Goal: Task Accomplishment & Management: Manage account settings

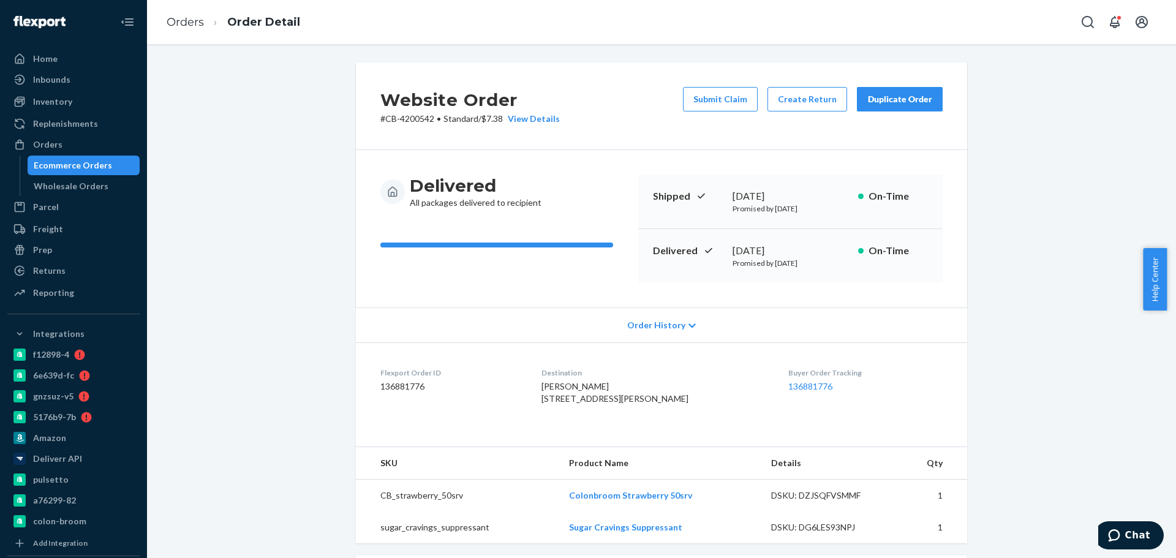
scroll to position [123, 0]
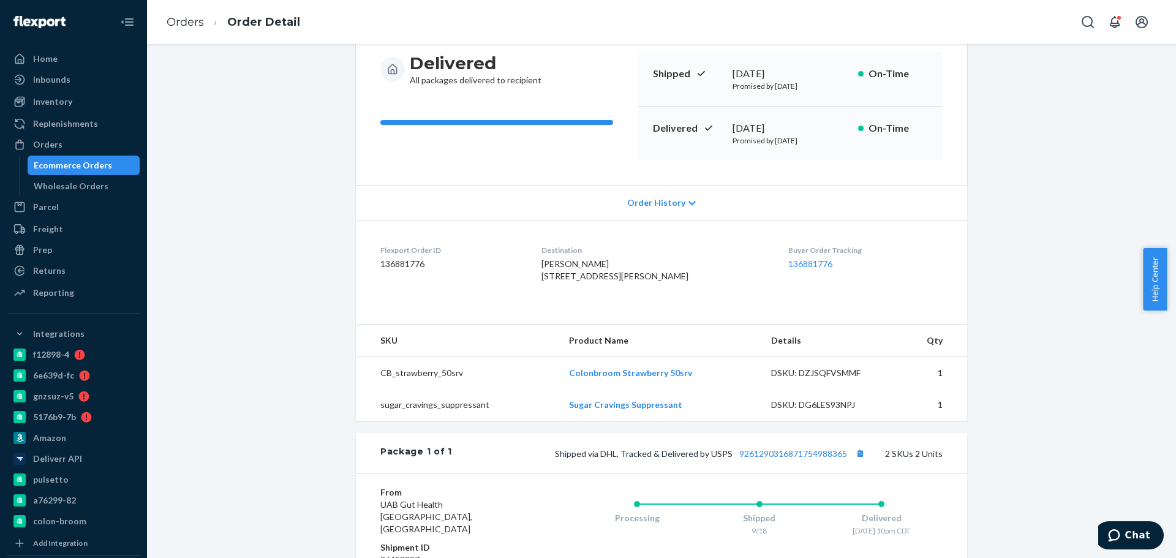
click at [53, 156] on link "Ecommerce Orders" at bounding box center [84, 166] width 113 height 20
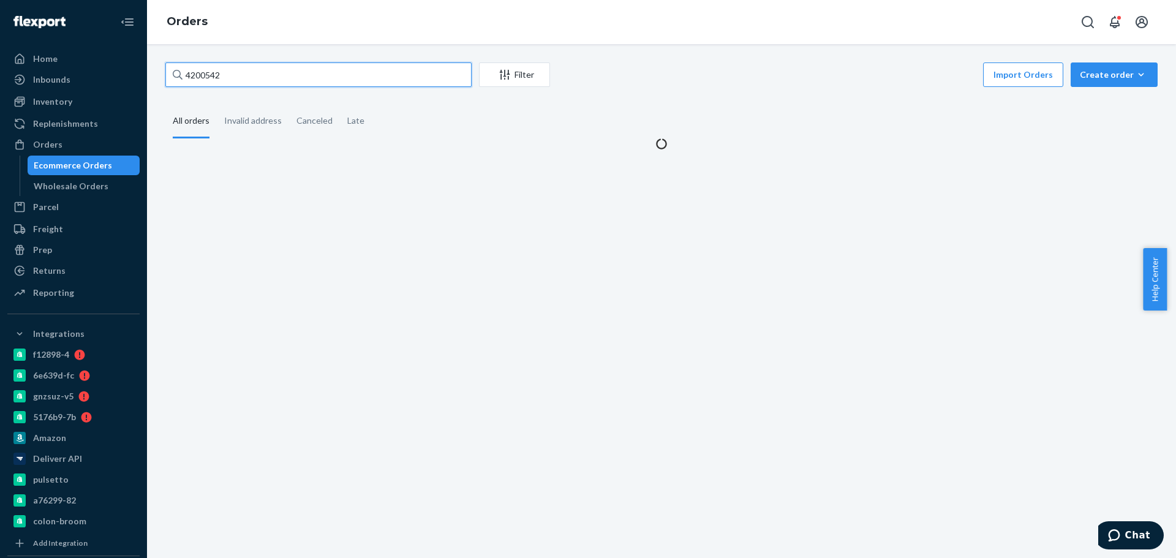
click at [263, 75] on input "4200542" at bounding box center [318, 74] width 306 height 25
paste input "156774"
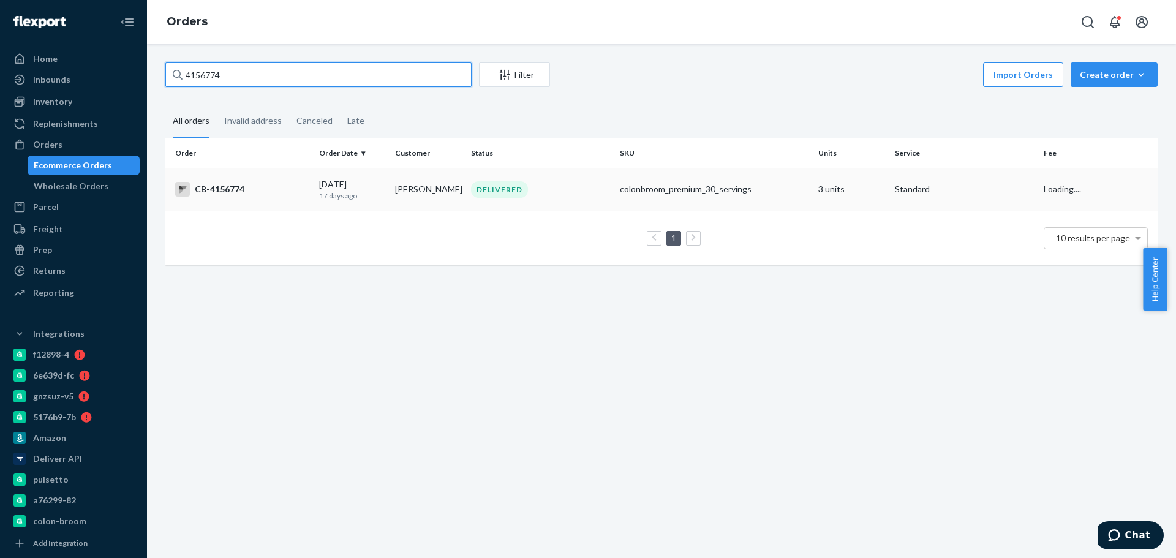
type input "4156774"
click at [351, 175] on td "09/08/2025 17 days ago" at bounding box center [352, 189] width 76 height 43
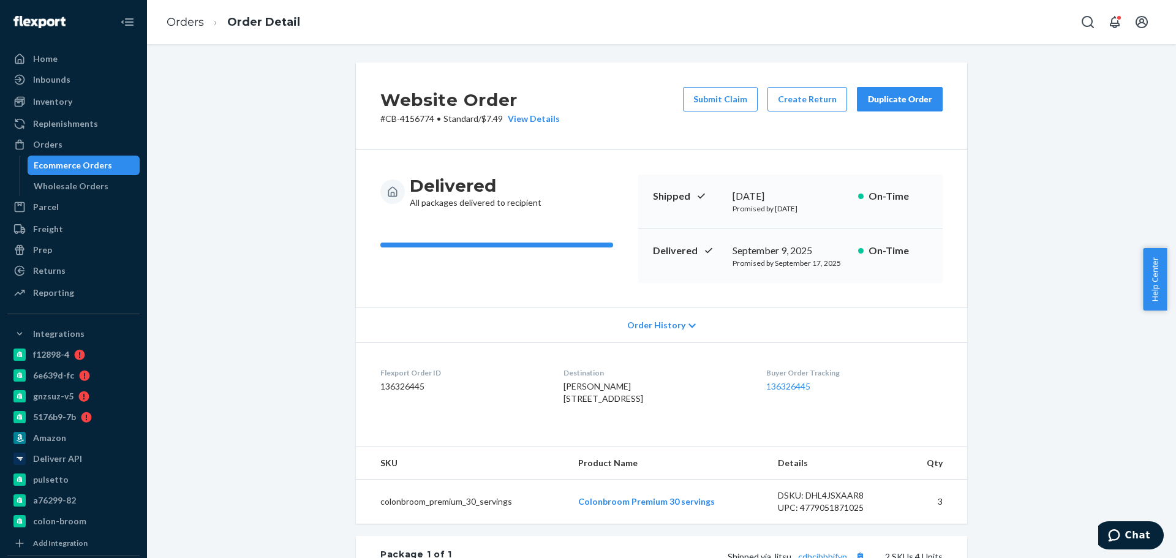
click at [66, 163] on div "Ecommerce Orders" at bounding box center [73, 165] width 78 height 12
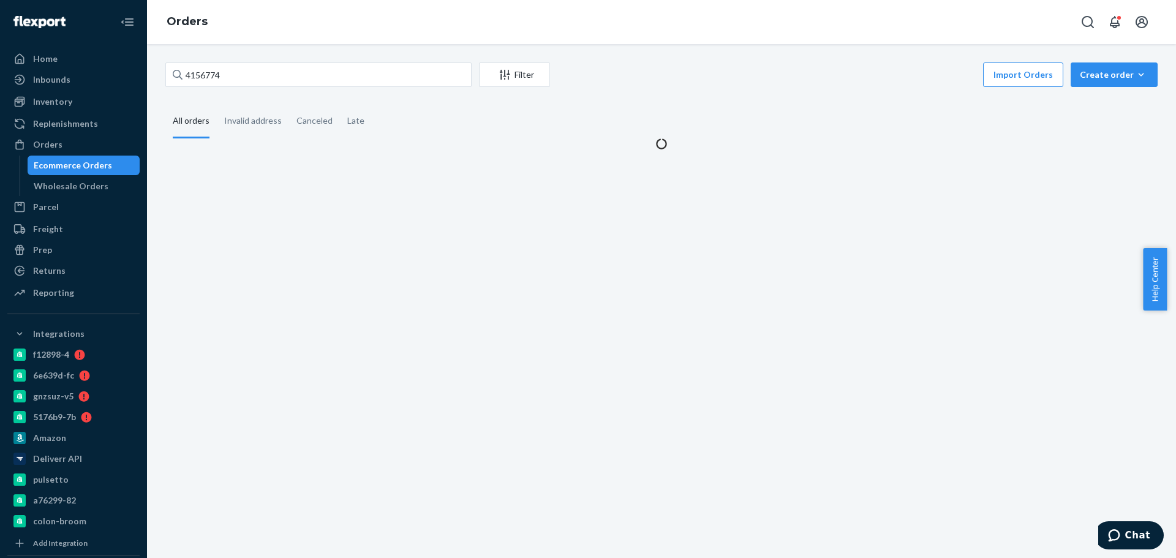
click at [347, 59] on div "4156774 Filter Import Orders Create order Ecommerce order Removal order All ord…" at bounding box center [661, 301] width 1029 height 514
click at [349, 73] on input "4156774" at bounding box center [318, 74] width 306 height 25
paste input "Marie Adams"
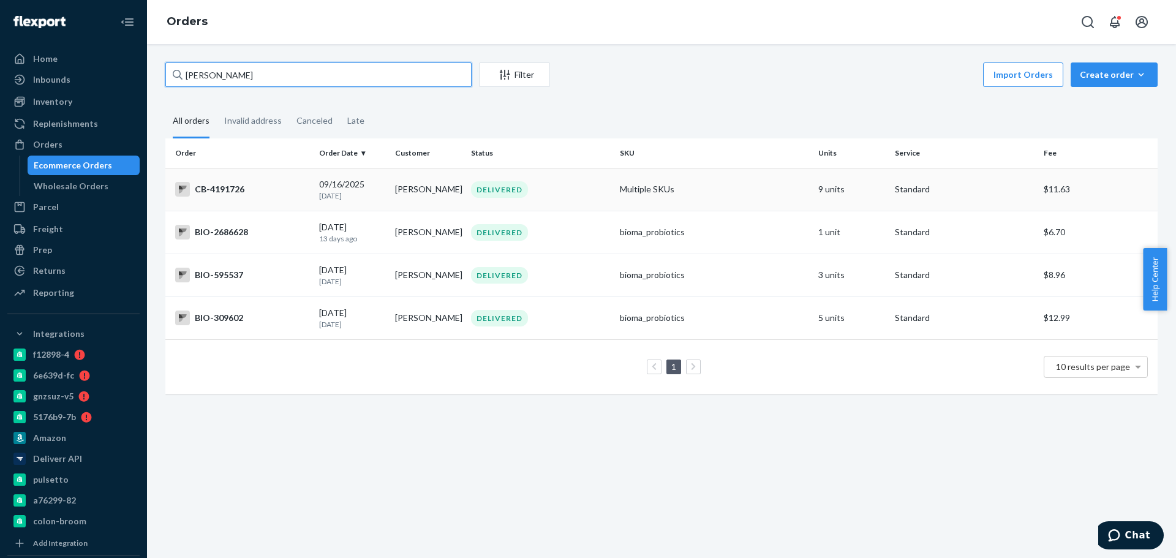
type input "Marie Adams"
click at [429, 194] on td "Marie Adams" at bounding box center [428, 189] width 76 height 43
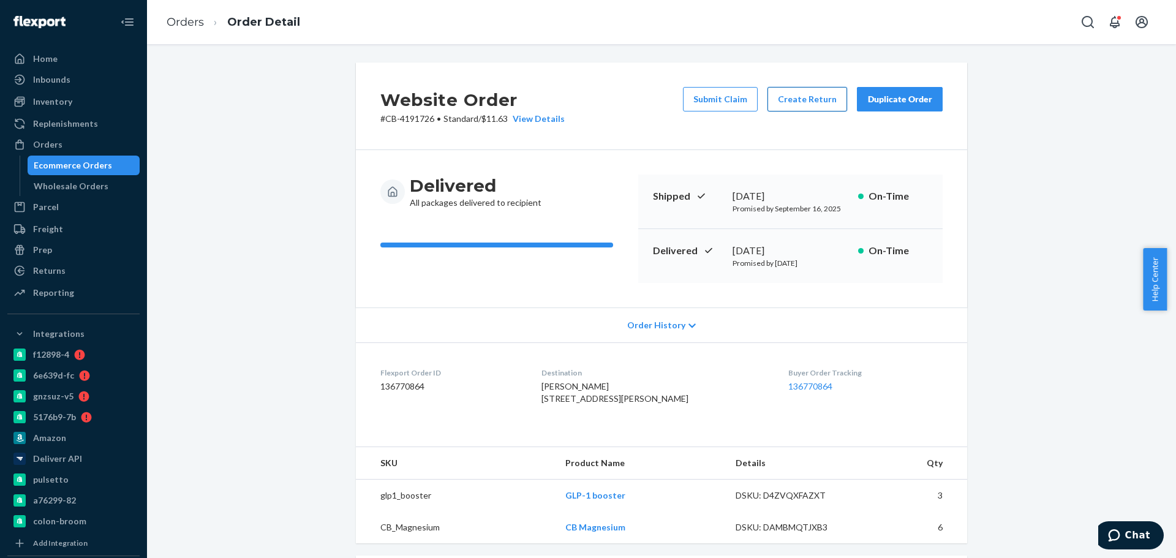
click at [774, 96] on button "Create Return" at bounding box center [808, 99] width 80 height 25
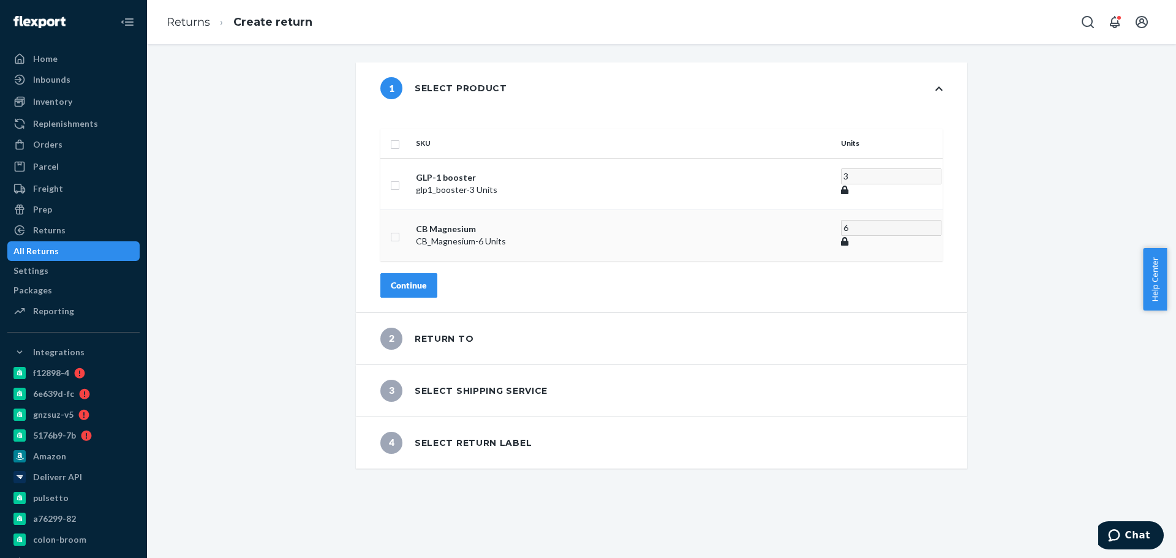
click at [411, 222] on td at bounding box center [395, 235] width 31 height 51
drag, startPoint x: 427, startPoint y: 217, endPoint x: 431, endPoint y: 241, distance: 24.3
click at [400, 229] on input "checkbox" at bounding box center [395, 235] width 10 height 13
checkbox input "true"
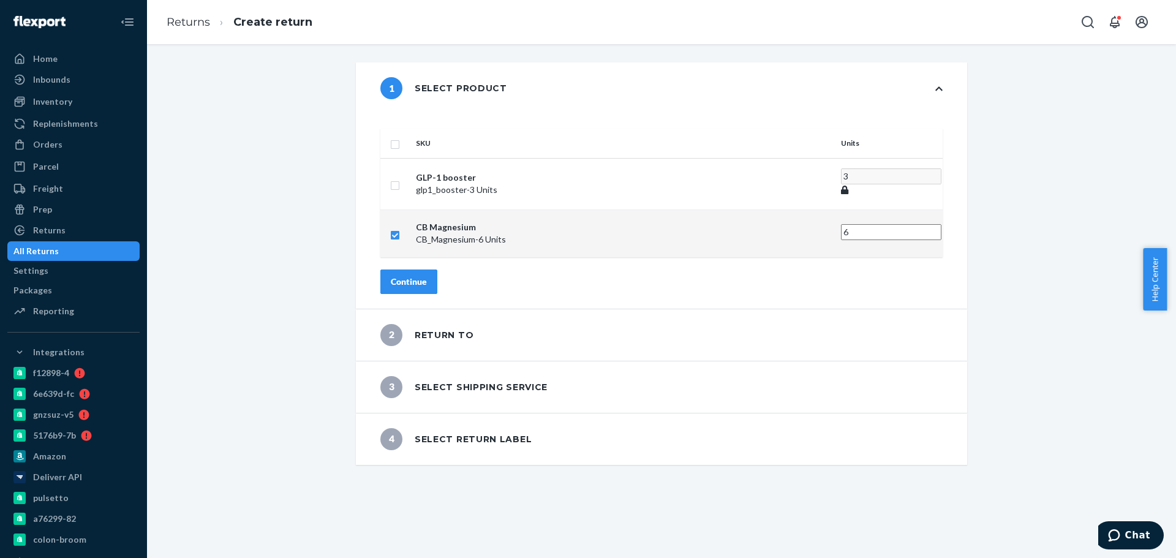
click at [427, 276] on div "Continue" at bounding box center [409, 282] width 36 height 12
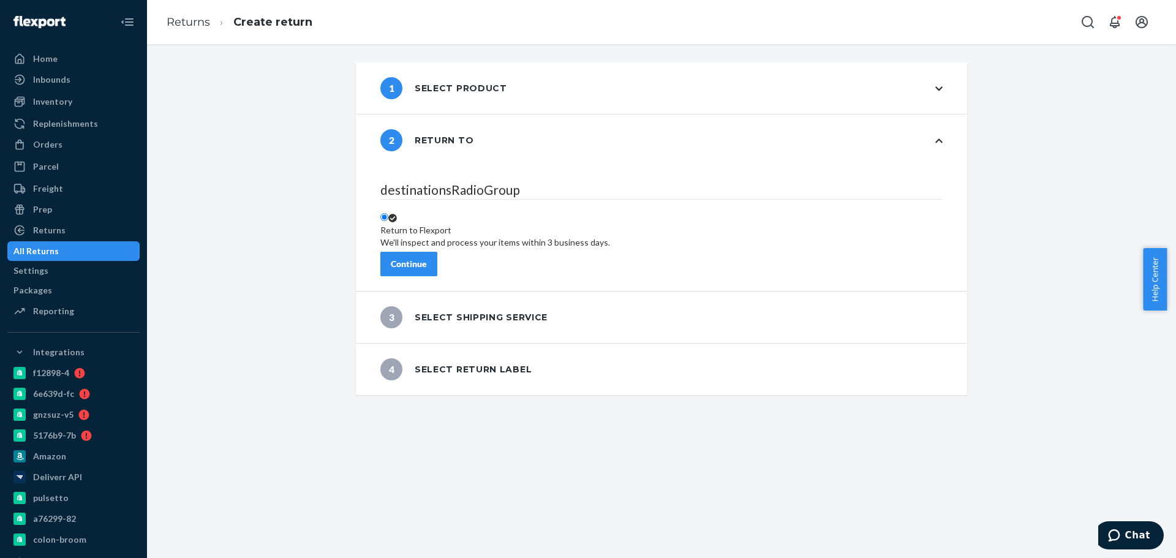
click at [427, 258] on div "Continue" at bounding box center [409, 264] width 36 height 12
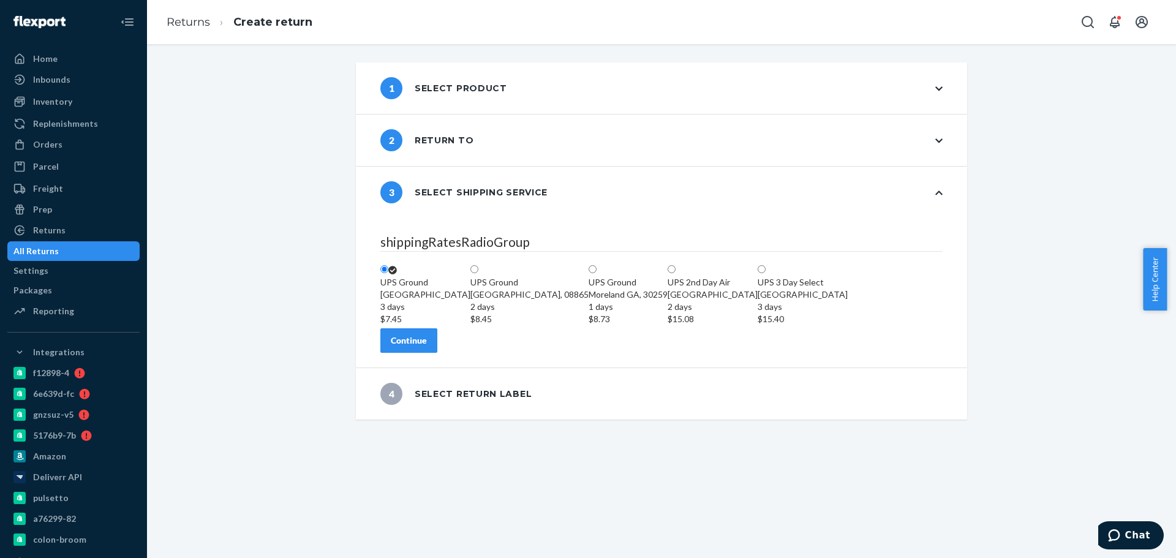
click at [427, 347] on div "Continue" at bounding box center [409, 341] width 36 height 12
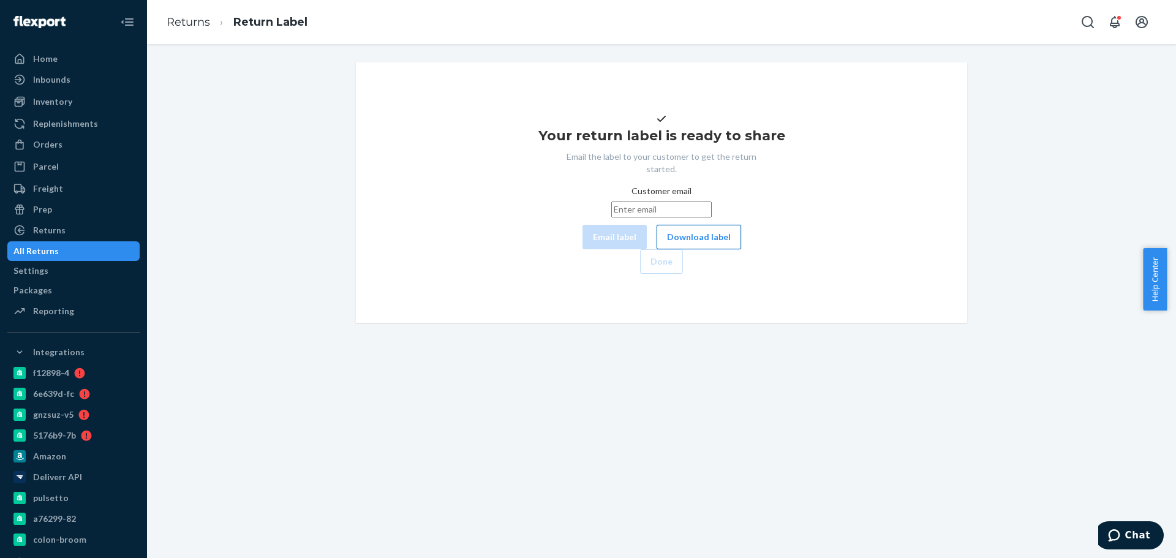
click at [657, 249] on button "Download label" at bounding box center [699, 237] width 85 height 25
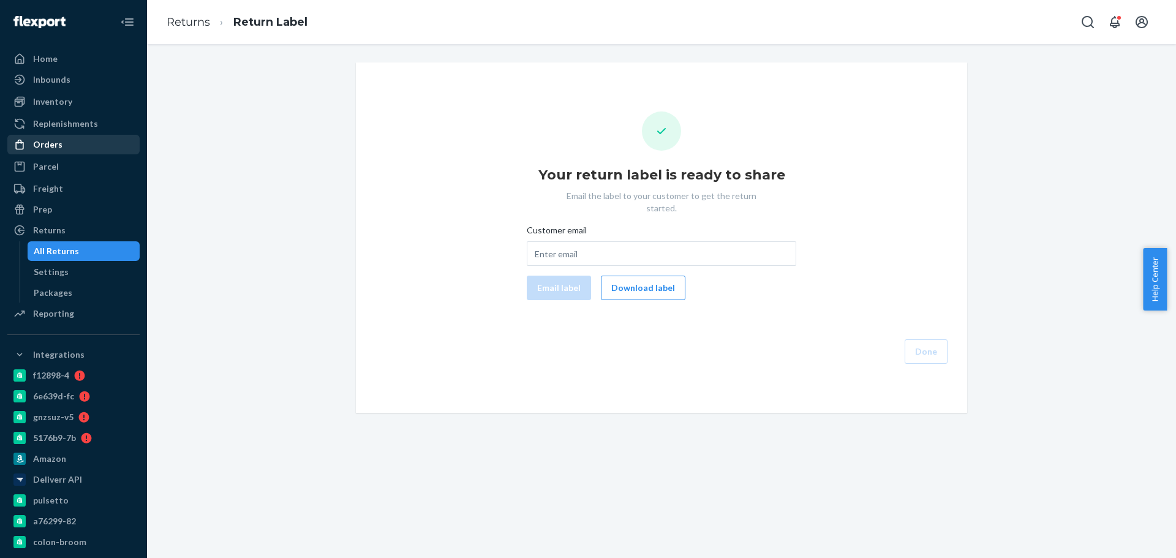
click at [77, 142] on div "Orders" at bounding box center [74, 144] width 130 height 17
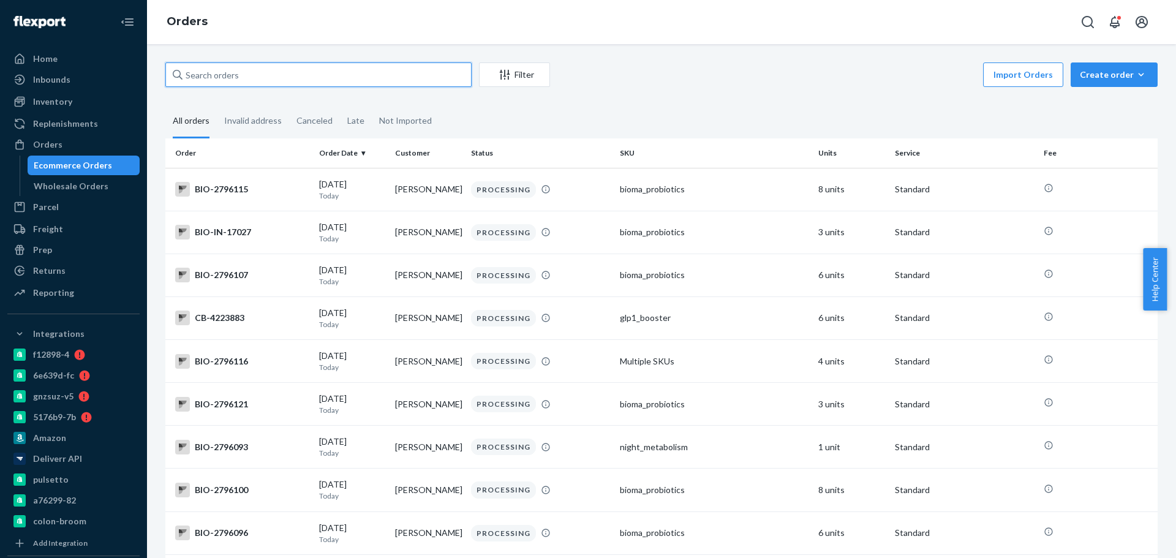
click at [197, 78] on input "text" at bounding box center [318, 74] width 306 height 25
paste input "4034080"
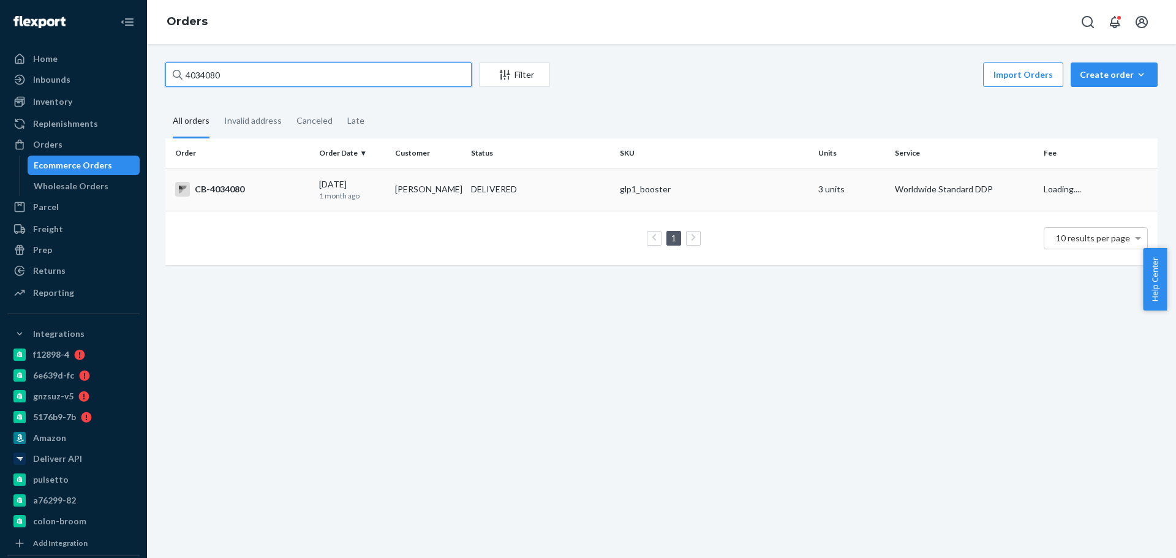
type input "4034080"
click at [529, 204] on td "DELIVERED" at bounding box center [540, 189] width 149 height 43
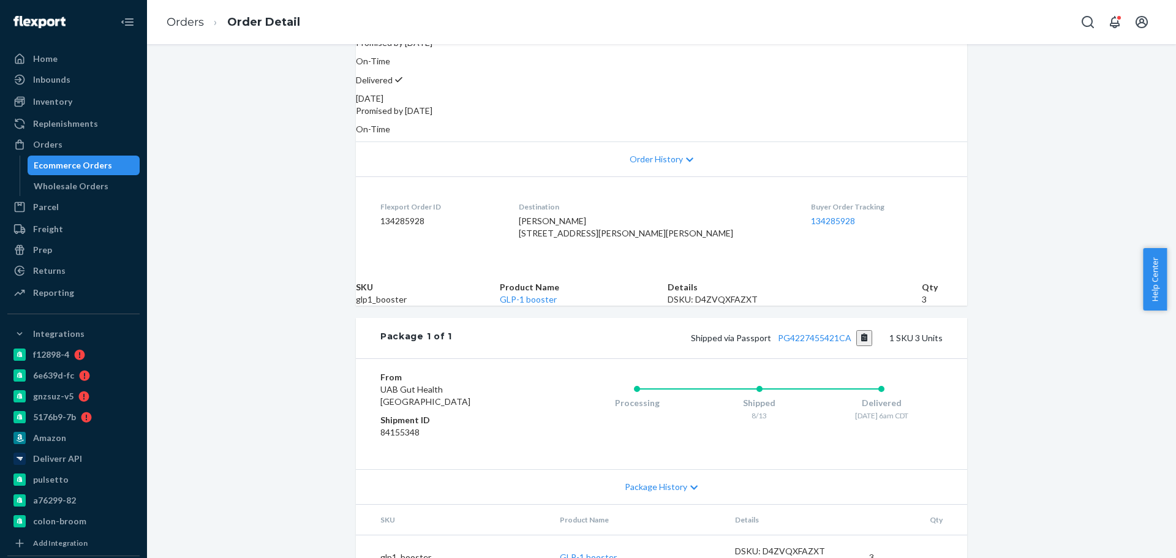
scroll to position [184, 0]
click at [816, 346] on div "Shipped via Passport PG4227455421CA 1 SKU 3 Units" at bounding box center [697, 338] width 491 height 16
click at [820, 342] on link "PG4227455421CA" at bounding box center [815, 337] width 74 height 10
drag, startPoint x: 92, startPoint y: 158, endPoint x: 99, endPoint y: 160, distance: 7.6
click at [91, 158] on div "Ecommerce Orders" at bounding box center [84, 165] width 110 height 17
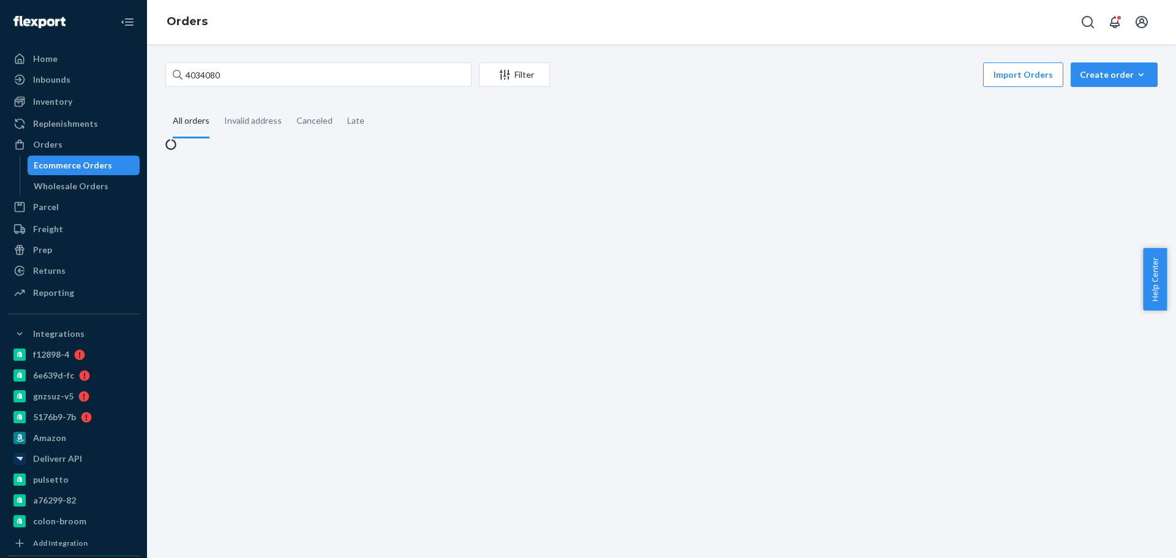
click at [368, 56] on div "4034080 Filter Import Orders Create order Ecommerce order Removal order All ord…" at bounding box center [661, 301] width 1029 height 514
click at [366, 69] on input "4034080" at bounding box center [318, 74] width 306 height 25
paste input "223981"
click at [366, 69] on input "4034080" at bounding box center [318, 74] width 306 height 25
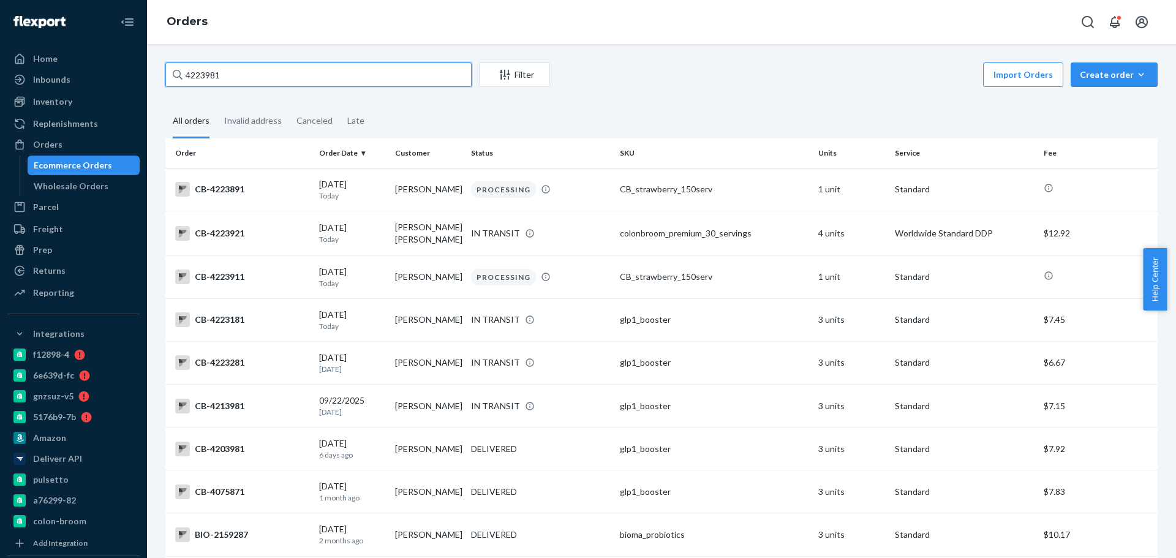
click at [358, 81] on input "4223981" at bounding box center [318, 74] width 306 height 25
paste input "[PERSON_NAME]"
type input "[PERSON_NAME]"
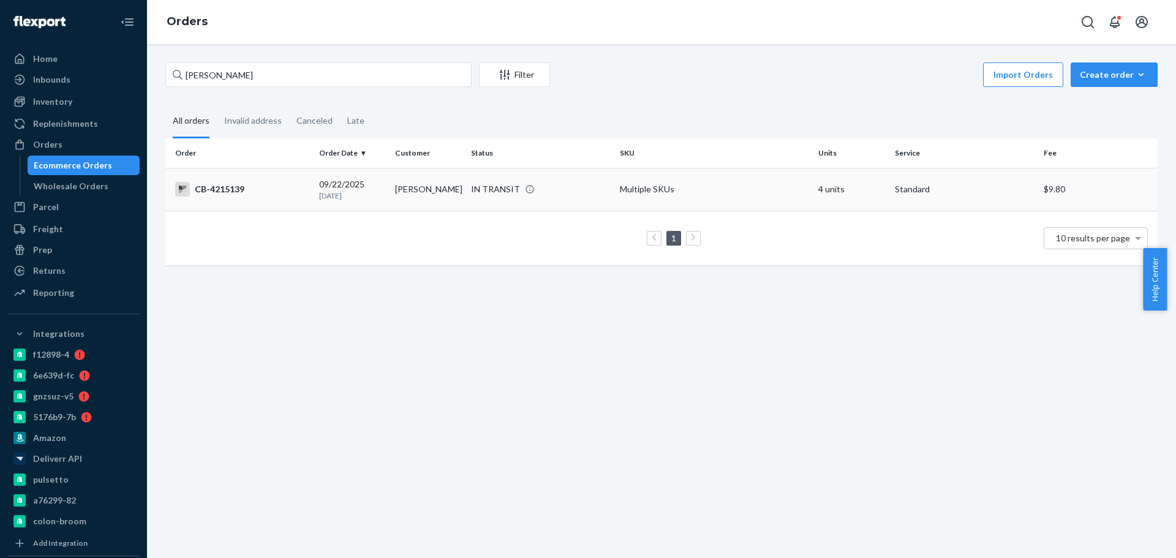
click at [514, 189] on div "IN TRANSIT" at bounding box center [495, 189] width 49 height 12
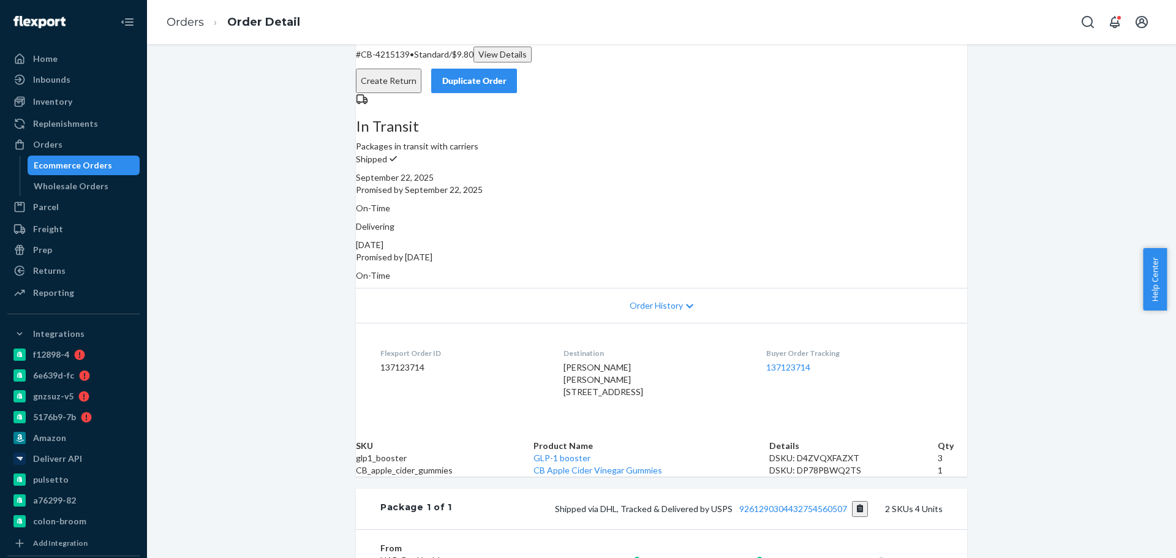
scroll to position [123, 0]
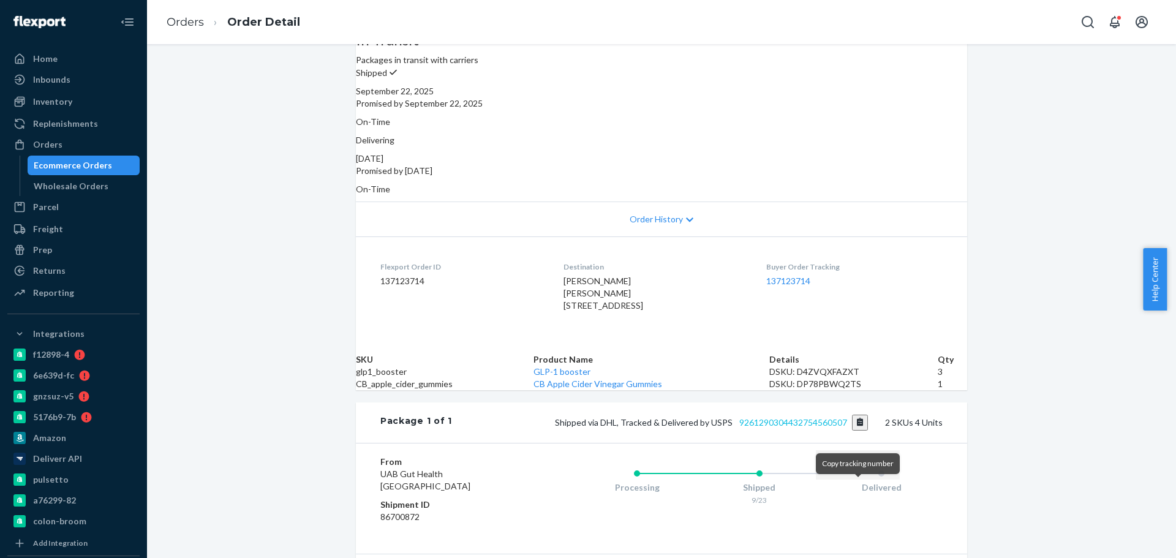
drag, startPoint x: 857, startPoint y: 487, endPoint x: 834, endPoint y: 493, distance: 23.5
click at [857, 431] on button "Copy tracking number" at bounding box center [860, 423] width 17 height 16
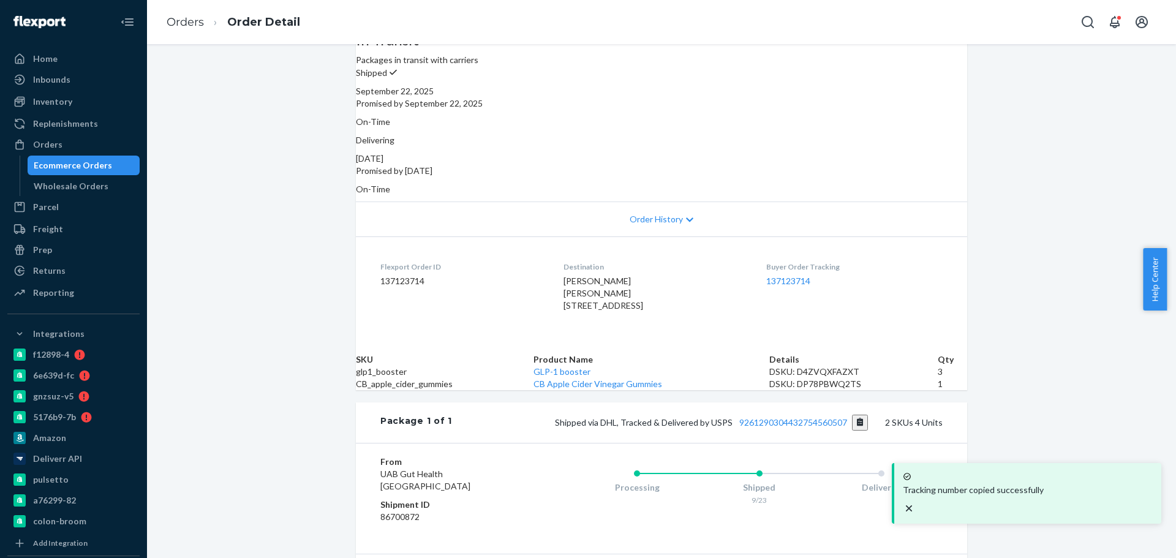
click at [809, 443] on div "Package 1 of 1 Shipped via DHL, Tracked & Delivered by USPS 9261290304432754560…" at bounding box center [661, 423] width 611 height 40
click at [812, 428] on link "9261290304432754560507" at bounding box center [793, 422] width 108 height 10
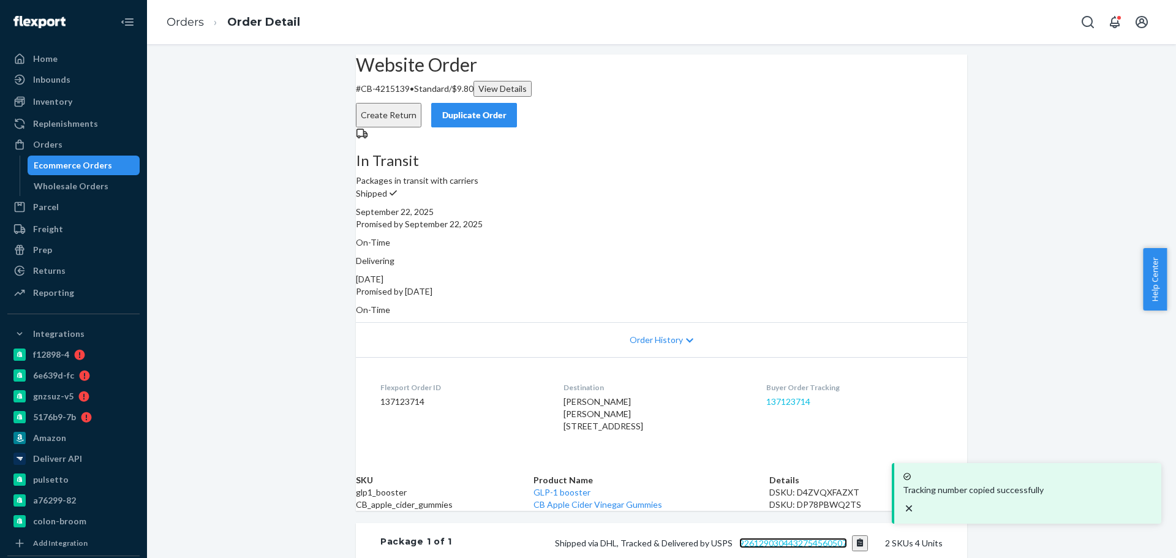
scroll to position [0, 0]
